Goal: Task Accomplishment & Management: Manage account settings

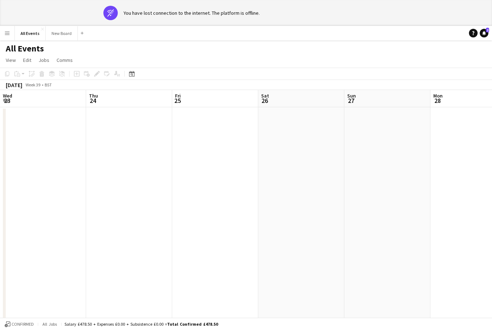
scroll to position [0, 235]
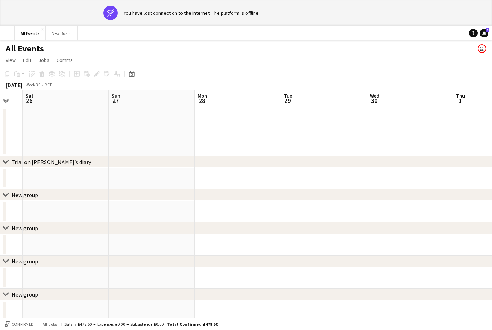
click at [132, 77] on div "Date picker" at bounding box center [131, 73] width 9 height 9
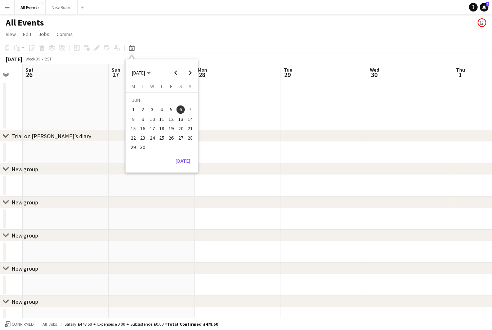
click at [187, 161] on button "[DATE]" at bounding box center [182, 161] width 21 height 12
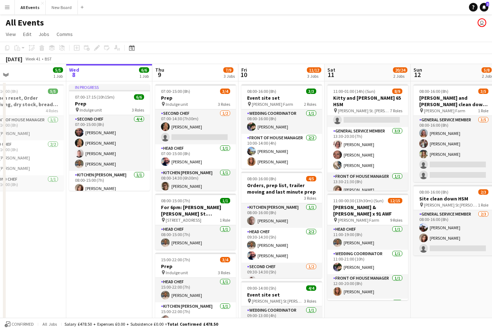
scroll to position [111, 0]
click at [370, 99] on h3 "Kitty and [PERSON_NAME] 65 HSM" at bounding box center [367, 101] width 81 height 13
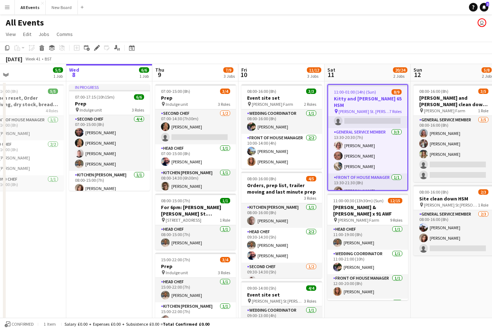
click at [96, 50] on icon "Edit" at bounding box center [97, 48] width 6 height 6
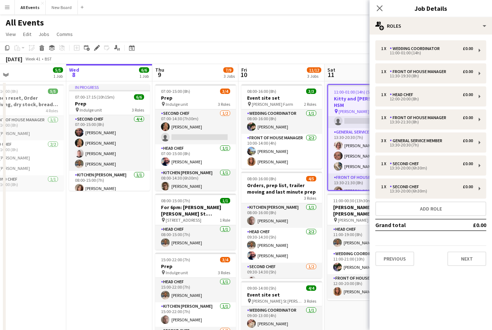
click at [452, 207] on button "Add role" at bounding box center [430, 209] width 111 height 14
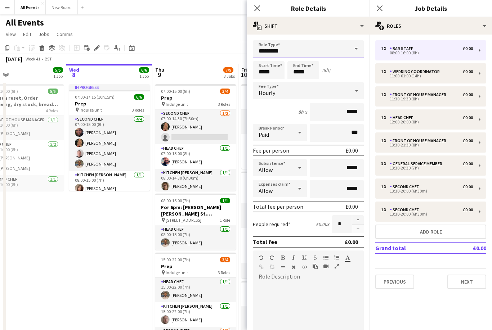
click at [339, 51] on input "*********" at bounding box center [308, 49] width 111 height 18
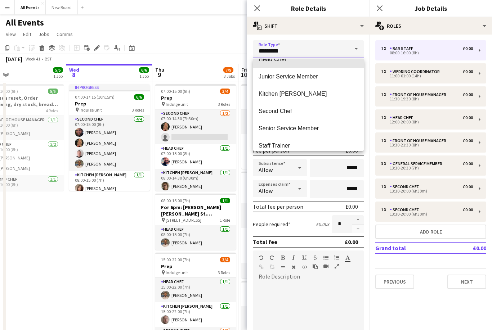
scroll to position [74, 0]
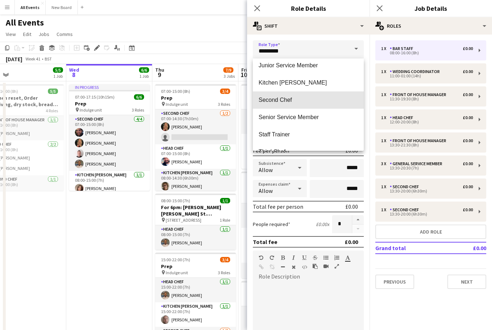
click at [289, 106] on mat-option "Second Chef" at bounding box center [308, 99] width 111 height 17
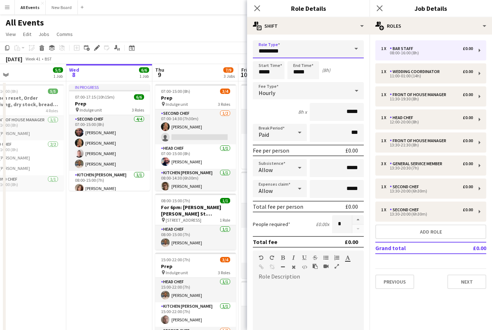
type input "**********"
click at [278, 76] on input "*****" at bounding box center [269, 70] width 32 height 18
type input "*****"
click at [311, 72] on input "*****" at bounding box center [303, 70] width 32 height 18
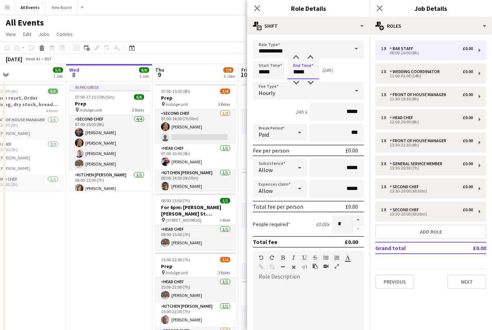
type input "*****"
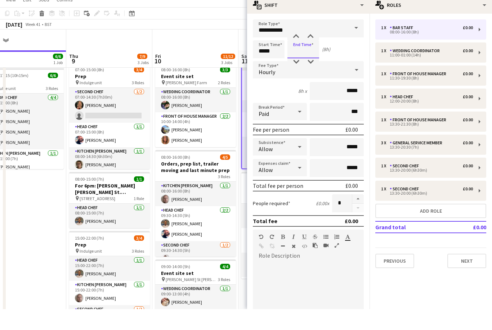
click at [305, 61] on input at bounding box center [303, 70] width 32 height 18
type input "*****"
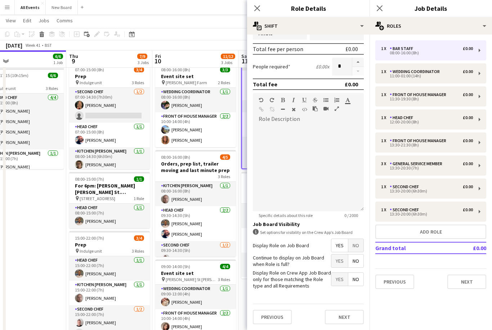
scroll to position [160, 0]
click at [351, 315] on button "Next" at bounding box center [344, 317] width 39 height 14
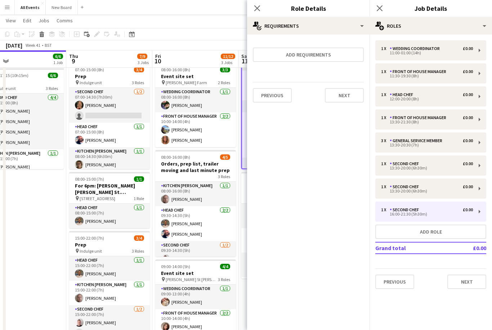
click at [381, 10] on icon "Close pop-in" at bounding box center [380, 8] width 6 height 6
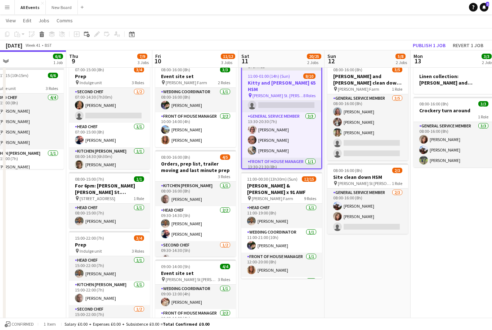
click at [433, 42] on button "Publish 1 job" at bounding box center [429, 45] width 39 height 9
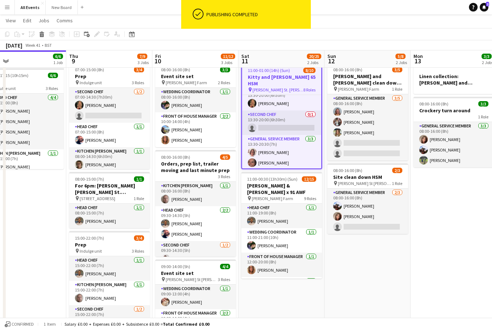
scroll to position [79, 0]
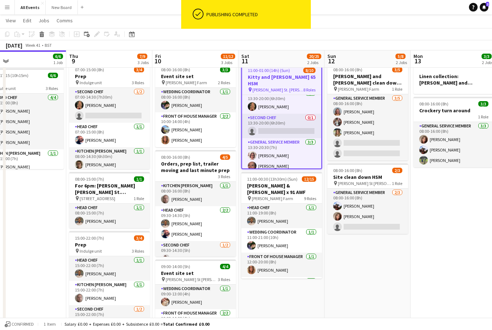
click at [287, 116] on app-card-role "Second Chef 0/1 13:30-20:00 (6h30m) single-neutral-actions" at bounding box center [281, 126] width 79 height 24
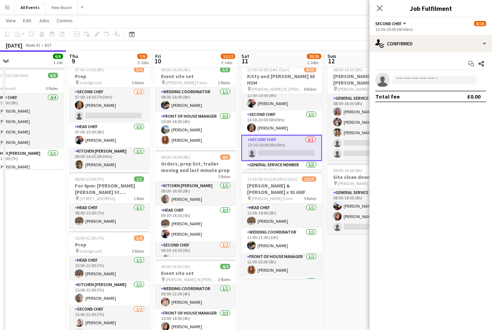
scroll to position [48, 0]
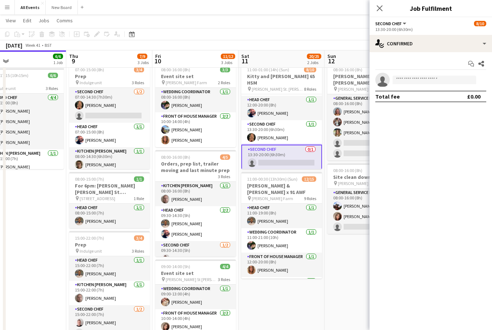
click at [278, 86] on span "[PERSON_NAME] St. [PERSON_NAME]" at bounding box center [278, 88] width 52 height 5
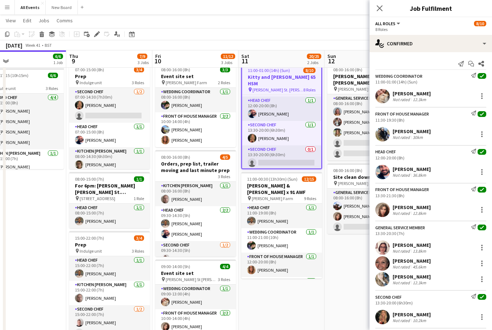
click at [97, 32] on icon "Edit" at bounding box center [97, 34] width 6 height 6
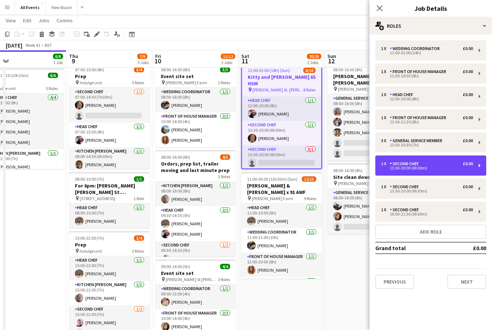
click at [466, 168] on div "13:30-20:00 (6h30m)" at bounding box center [427, 168] width 92 height 4
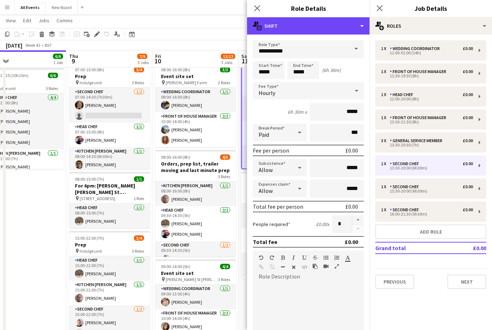
click at [357, 24] on div "multiple-actions-text Shift" at bounding box center [308, 25] width 122 height 17
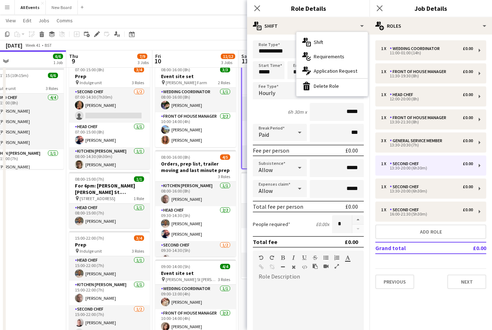
click at [346, 88] on div "bin-2 Delete Role" at bounding box center [331, 86] width 71 height 14
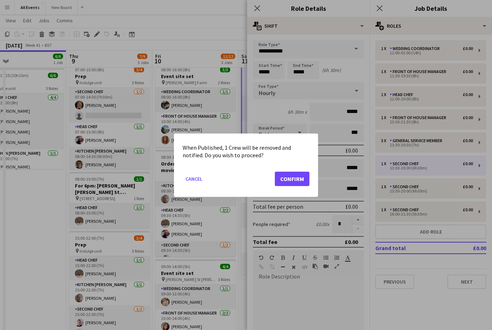
click at [306, 178] on button "Confirm" at bounding box center [292, 178] width 35 height 14
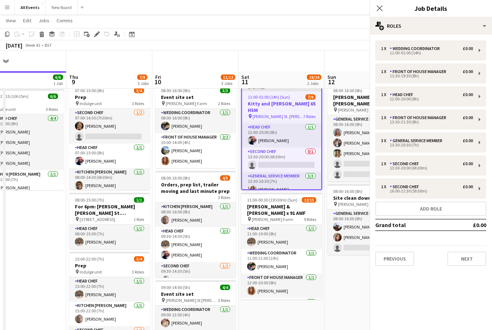
scroll to position [21, 0]
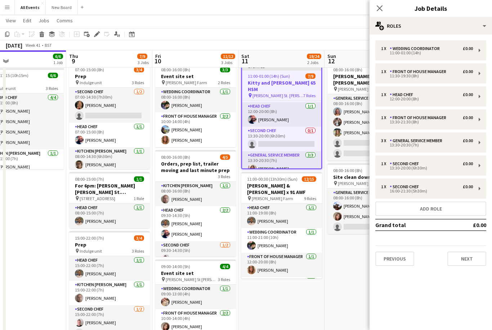
click at [382, 6] on icon "Close pop-in" at bounding box center [380, 8] width 6 height 6
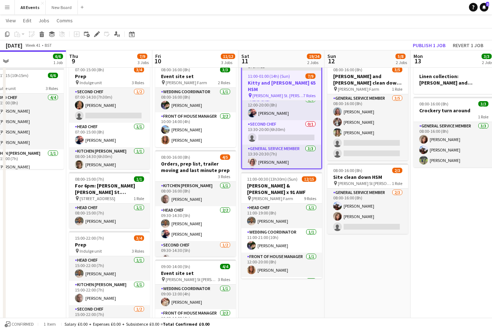
scroll to position [60, 0]
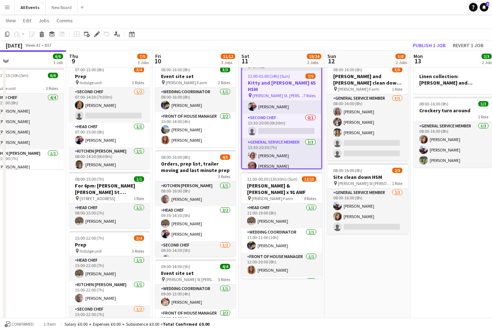
click at [287, 122] on app-card-role "Second Chef 0/1 13:30-20:00 (6h30m) single-neutral-actions" at bounding box center [281, 126] width 79 height 24
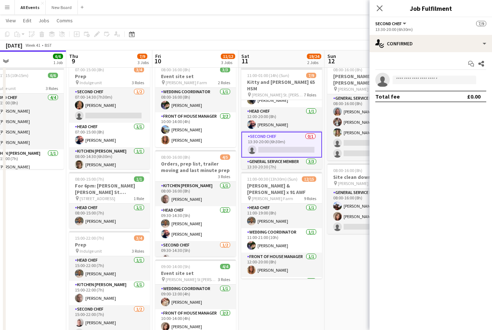
scroll to position [41, 0]
click at [382, 6] on icon "Close pop-in" at bounding box center [380, 8] width 6 height 6
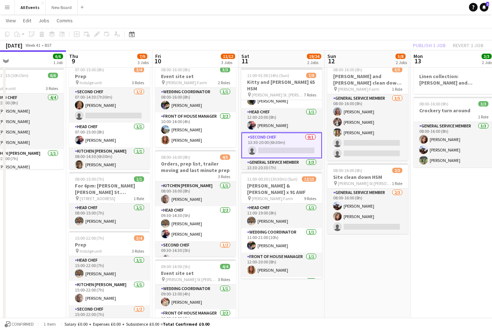
click at [431, 39] on app-toolbar "Copy Paste Paste Command V Paste with crew Command Shift V Paste linked Job [GE…" at bounding box center [246, 34] width 492 height 12
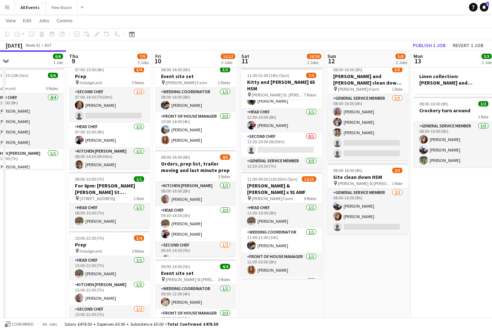
click at [429, 44] on button "Publish 1 job" at bounding box center [429, 45] width 39 height 9
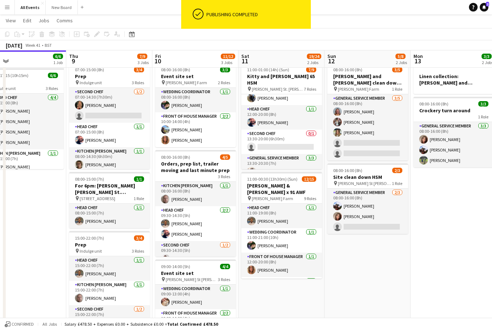
scroll to position [25, 0]
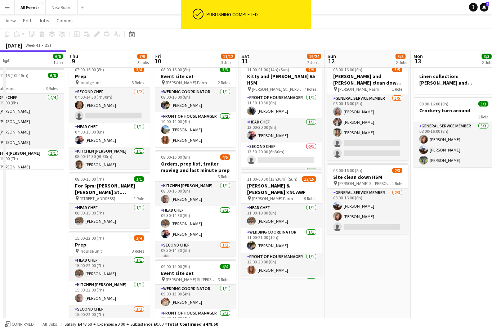
click at [281, 79] on h3 "Kitty and [PERSON_NAME] 65 HSM" at bounding box center [281, 79] width 81 height 13
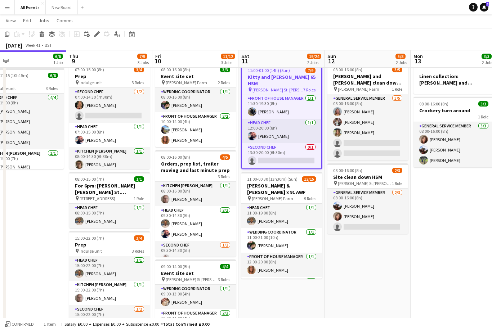
click at [99, 35] on icon "Edit" at bounding box center [97, 34] width 6 height 6
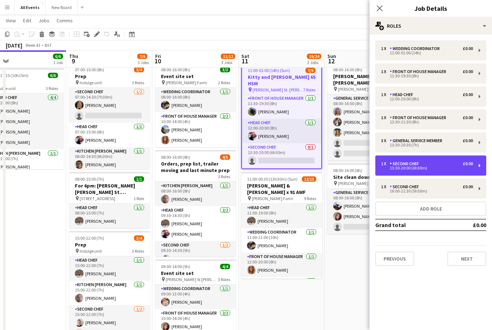
click at [479, 164] on div "1 x Second Chef £0.00 13:30-20:00 (6h30m)" at bounding box center [430, 166] width 111 height 20
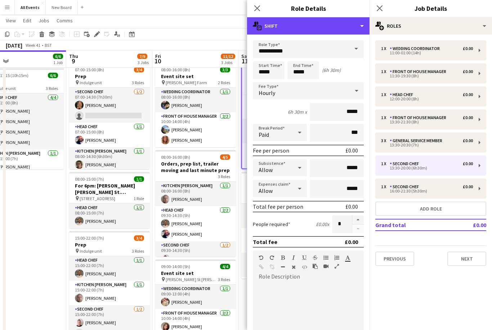
click at [349, 23] on div "multiple-actions-text Shift" at bounding box center [308, 25] width 122 height 17
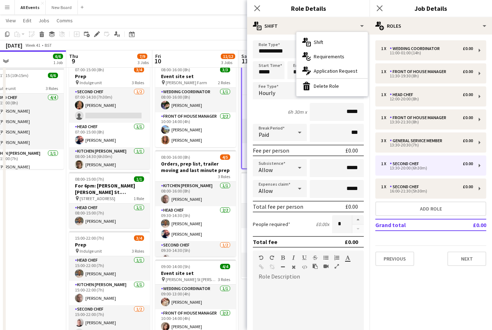
click at [343, 85] on div "bin-2 Delete Role" at bounding box center [331, 86] width 71 height 14
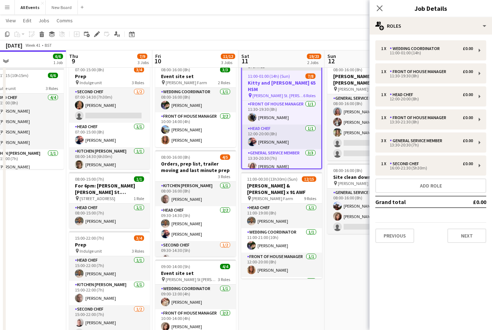
click at [382, 12] on app-icon "Close pop-in" at bounding box center [379, 8] width 9 height 9
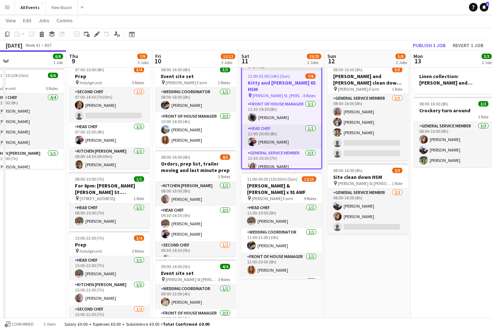
click at [433, 45] on button "Publish 1 job" at bounding box center [429, 45] width 39 height 9
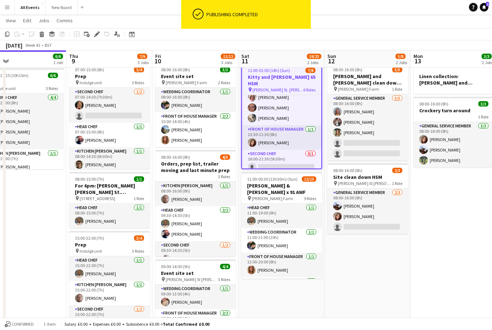
scroll to position [88, 0]
click at [287, 159] on app-card-role "Second Chef 0/1 16:00-21:30 (5h30m) single-neutral-actions" at bounding box center [281, 162] width 79 height 24
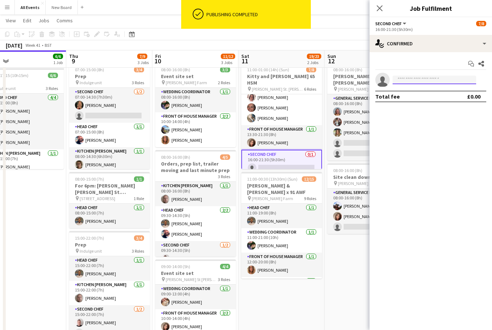
click at [429, 80] on input at bounding box center [434, 80] width 84 height 9
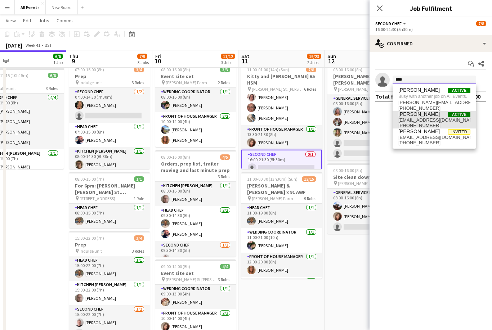
type input "****"
click at [418, 120] on span "[EMAIL_ADDRESS][DOMAIN_NAME]" at bounding box center [434, 120] width 72 height 6
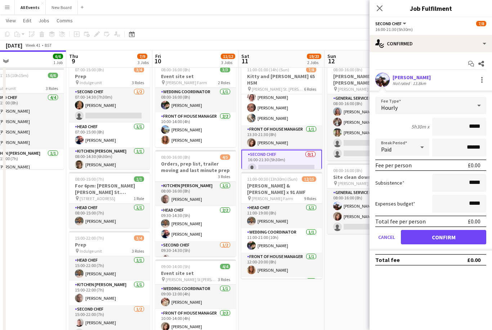
click at [466, 240] on button "Confirm" at bounding box center [443, 237] width 85 height 14
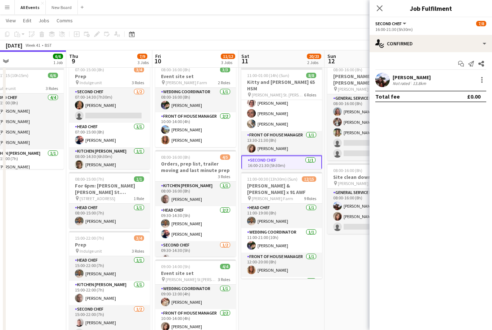
click at [383, 3] on div "Close pop-in" at bounding box center [379, 8] width 20 height 17
click at [377, 11] on icon "Close pop-in" at bounding box center [380, 8] width 6 height 6
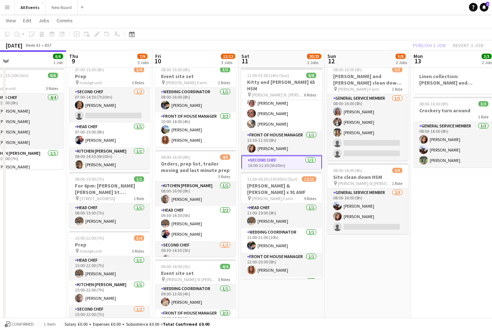
click at [437, 29] on app-toolbar "Copy Paste Paste Command V Paste with crew Command Shift V Paste linked Job [GE…" at bounding box center [246, 34] width 492 height 12
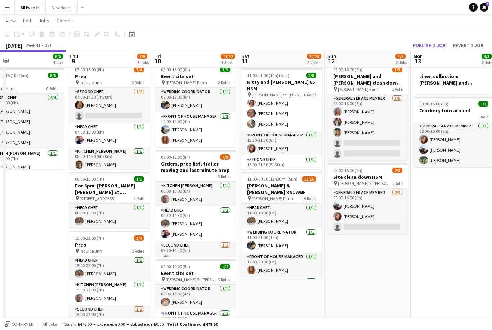
click at [434, 44] on button "Publish 1 job" at bounding box center [429, 45] width 39 height 9
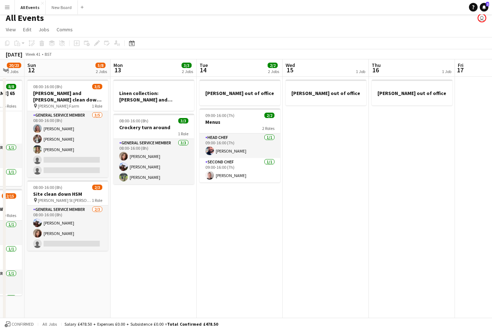
scroll to position [1, 0]
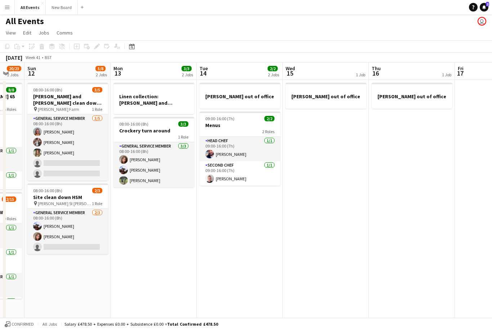
click at [240, 123] on h3 "Menus" at bounding box center [239, 125] width 81 height 6
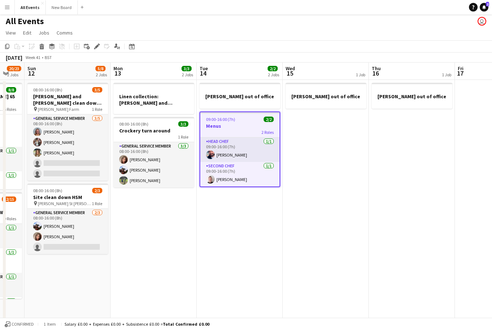
click at [98, 47] on icon "Edit" at bounding box center [97, 47] width 6 height 6
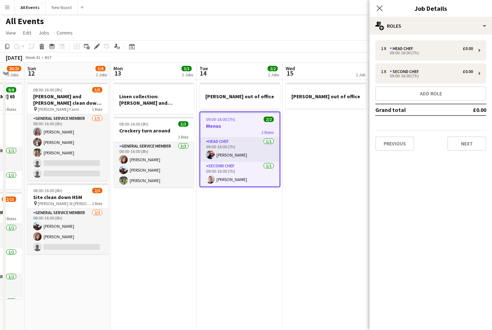
click at [475, 144] on button "Next" at bounding box center [466, 143] width 39 height 14
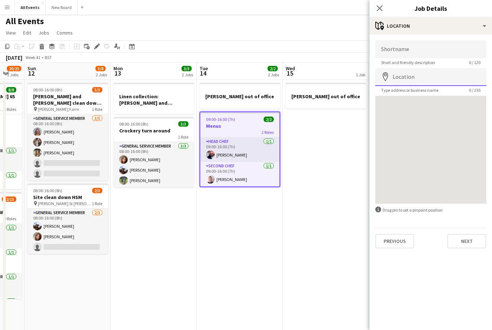
click at [422, 78] on input "Location" at bounding box center [430, 77] width 111 height 18
type input "**********"
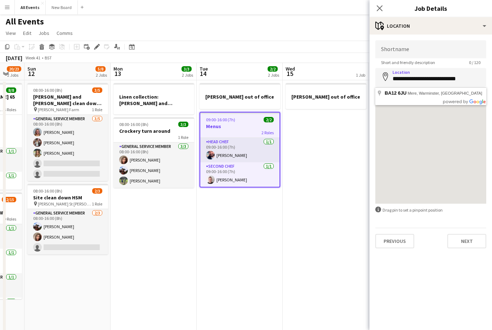
scroll to position [1, 0]
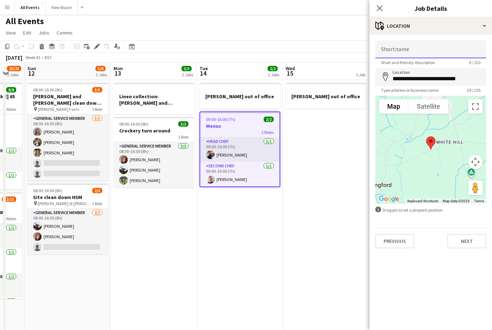
click at [429, 55] on input "Shortname" at bounding box center [430, 49] width 111 height 18
type input "**********"
click at [474, 240] on button "Next" at bounding box center [466, 241] width 39 height 14
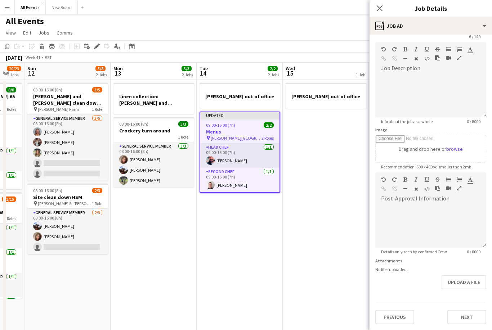
scroll to position [27, 0]
click at [475, 317] on button "Next" at bounding box center [466, 317] width 39 height 14
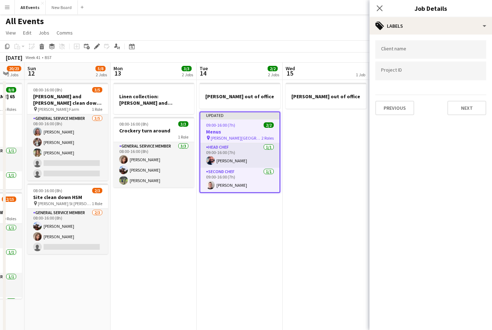
scroll to position [0, 0]
click at [380, 7] on icon at bounding box center [380, 8] width 6 height 6
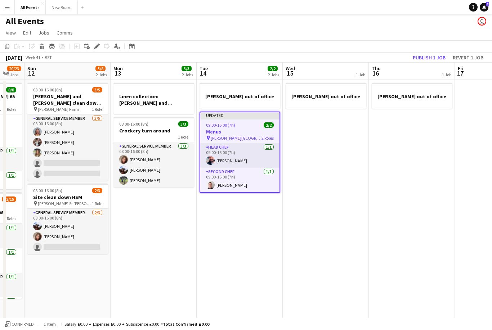
click at [439, 55] on button "Publish 1 job" at bounding box center [429, 57] width 39 height 9
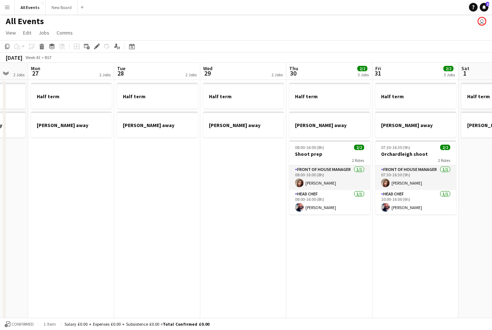
scroll to position [0, 230]
